Goal: Check status: Check status

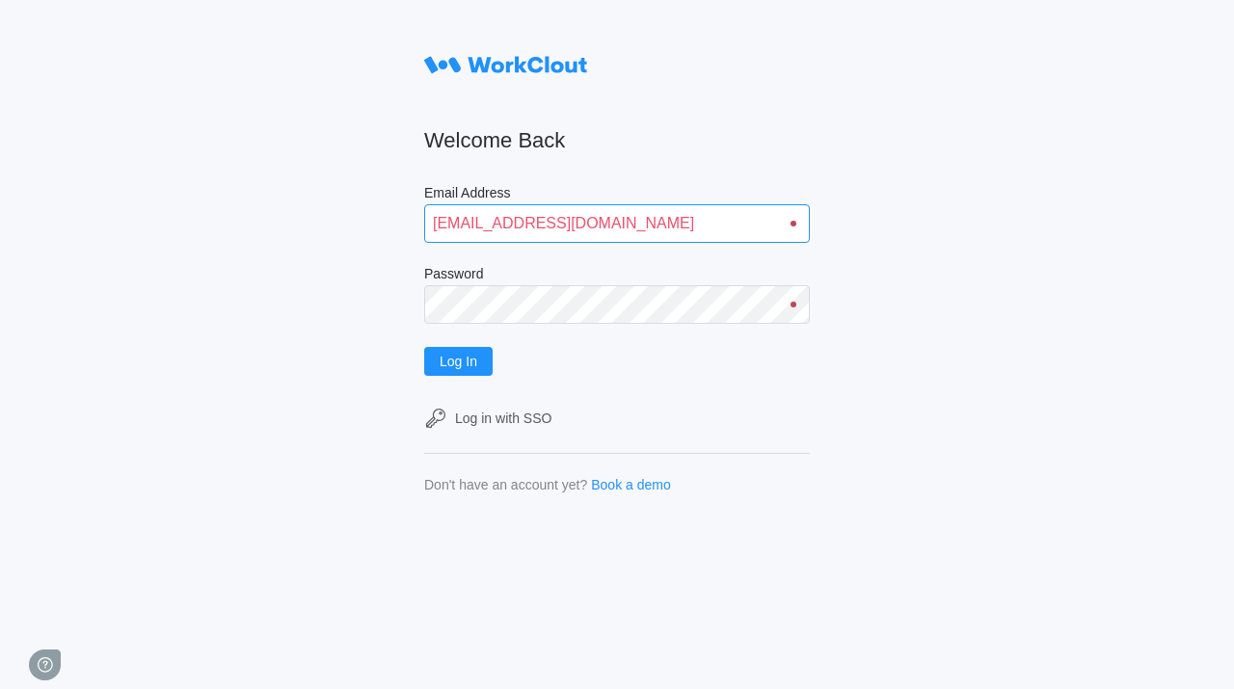
type input "quadristi@simcona.com"
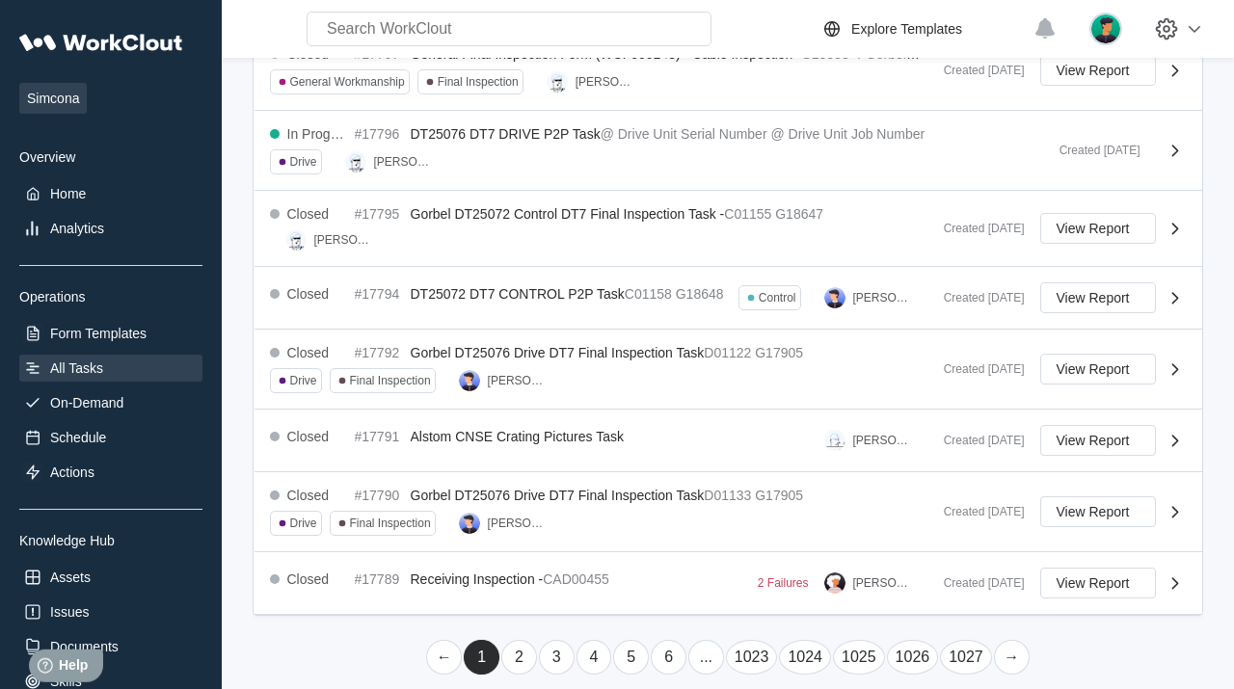
click at [1009, 642] on link "→" at bounding box center [1012, 657] width 36 height 35
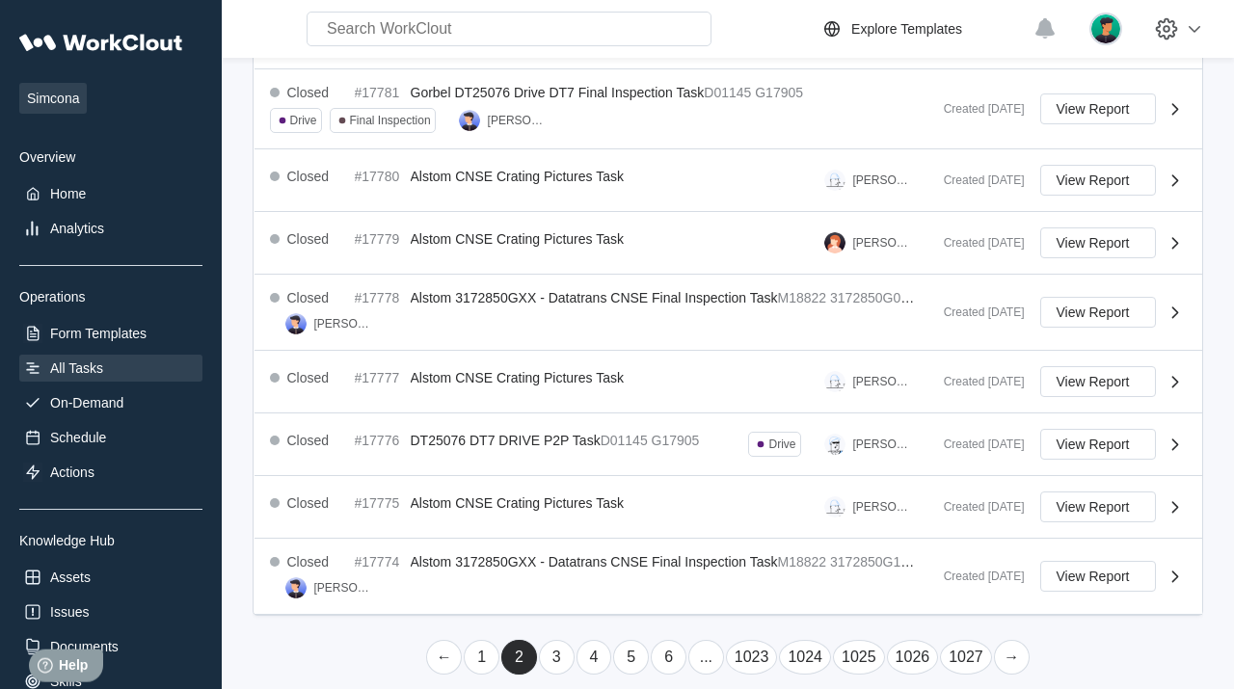
click at [1009, 642] on link "→" at bounding box center [1012, 657] width 36 height 35
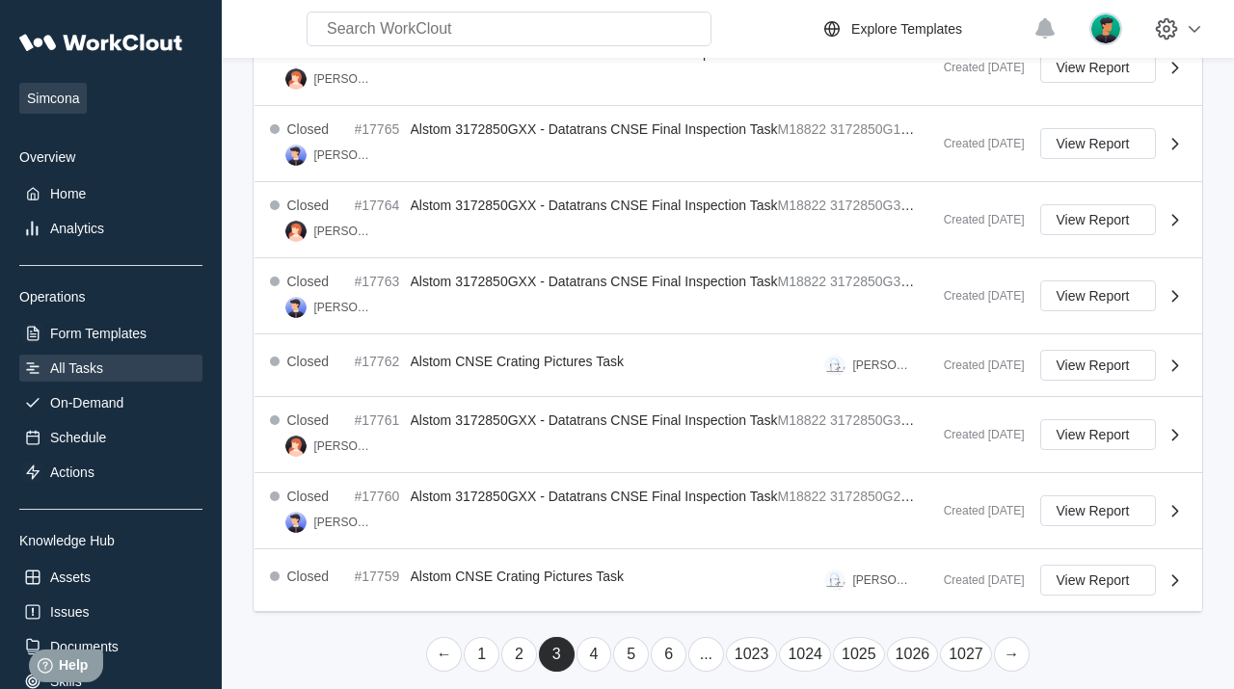
click at [1009, 642] on link "→" at bounding box center [1012, 654] width 36 height 35
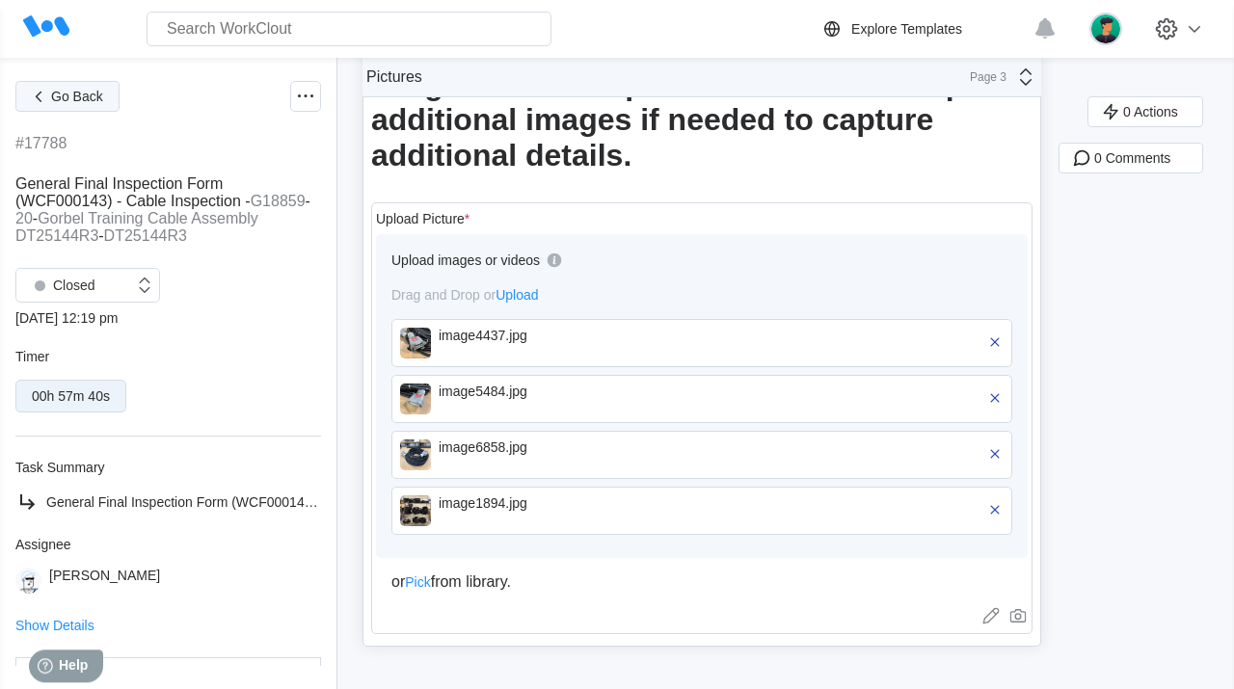
scroll to position [181, 0]
